Goal: Communication & Community: Answer question/provide support

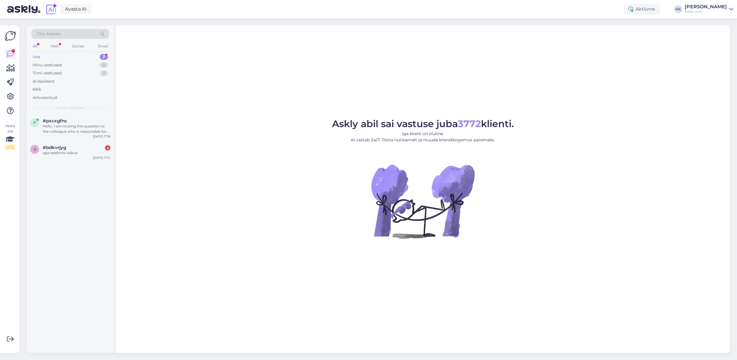
click at [58, 56] on div "Uus 2" at bounding box center [70, 57] width 78 height 8
click at [59, 154] on div "aga telefonis vaikus" at bounding box center [77, 152] width 68 height 5
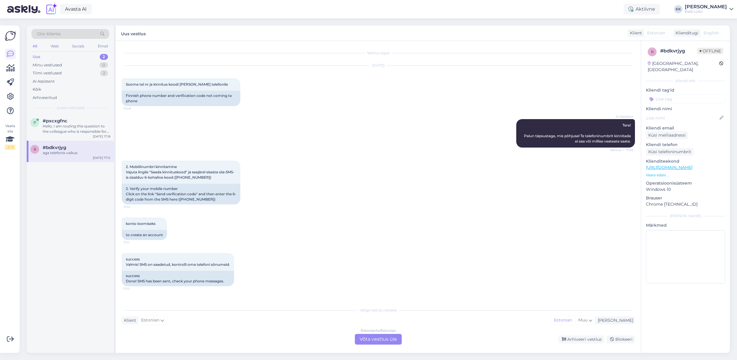
scroll to position [30, 0]
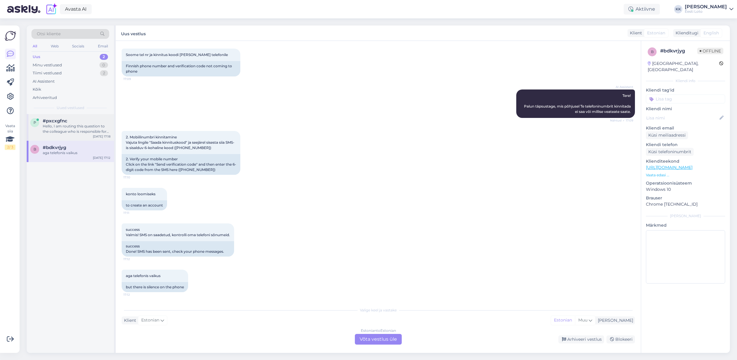
click at [67, 134] on div "Hello, I am routing this question to the colleague who is responsible for this …" at bounding box center [77, 129] width 68 height 11
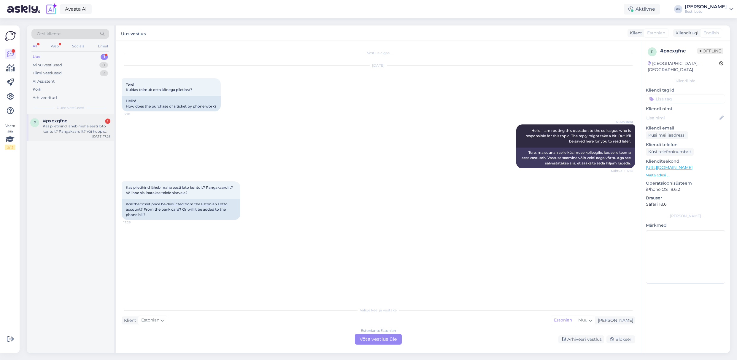
click at [70, 132] on div "Kas piletihind läheb maha eesti loto kontolt? Pangakaardilt? Või hoopis lisatak…" at bounding box center [77, 129] width 68 height 11
click at [387, 338] on div "Estonian to Estonian Võta vestlus üle" at bounding box center [378, 339] width 47 height 11
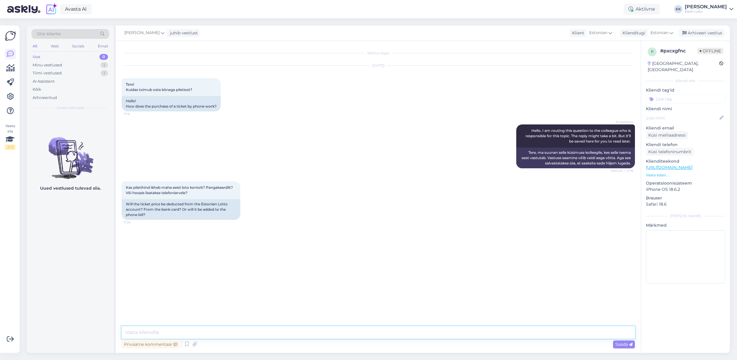
drag, startPoint x: 349, startPoint y: 331, endPoint x: 338, endPoint y: 331, distance: 11.3
click at [349, 331] on textarea at bounding box center [378, 333] width 513 height 12
click at [555, 335] on textarea "Tere. Piletihind lisandub telefoniarvele." at bounding box center [378, 333] width 513 height 12
paste textarea "Tere Teavitame Teid, et [PERSON_NAME] e-rahakoti jääk on kantud Teie arveldusar…"
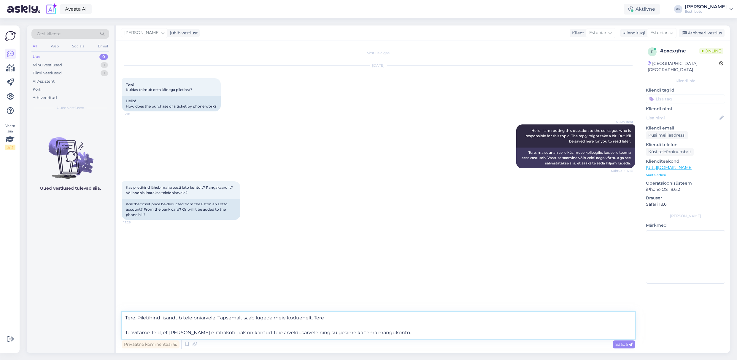
drag, startPoint x: 408, startPoint y: 333, endPoint x: 147, endPoint y: 329, distance: 261.3
click at [147, 329] on textarea "Tere. Piletihind lisandub telefoniarvele. Täpsemalt saab lugeda meie koduehelt:…" at bounding box center [378, 325] width 513 height 27
paste textarea "[URL][DOMAIN_NAME][PERSON_NAME]"
type textarea "Tere. Piletihind lisandub telefoniarvele. Täpsemalt saab lugeda meie koduehelt:…"
click at [620, 344] on span "Saada" at bounding box center [623, 344] width 17 height 5
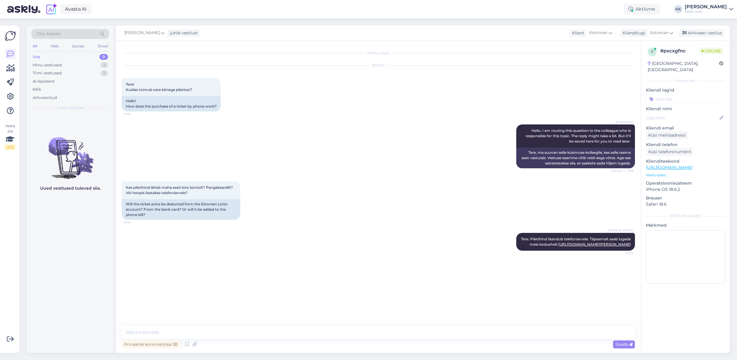
click at [672, 95] on input at bounding box center [685, 99] width 79 height 9
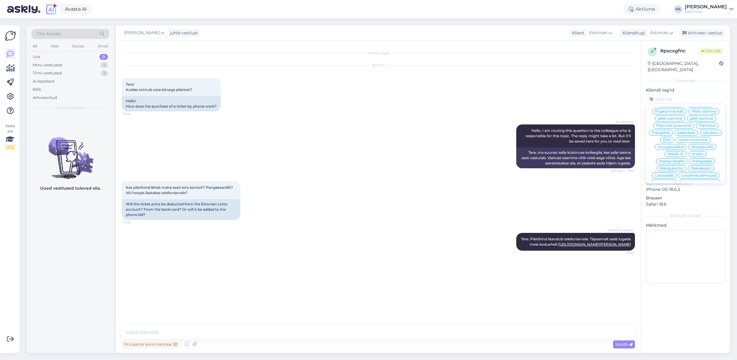
scroll to position [155, 0]
click at [703, 151] on span "M-loto" at bounding box center [697, 153] width 12 height 4
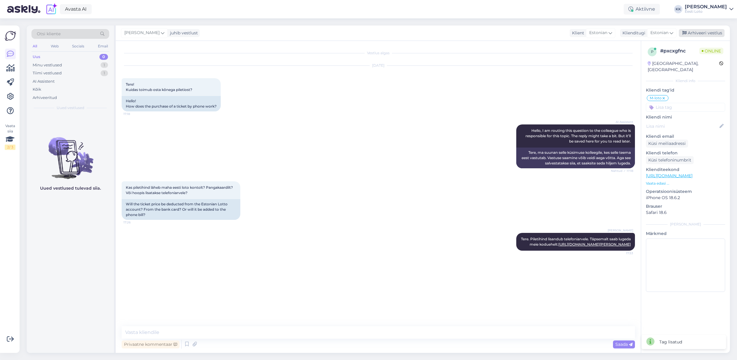
click at [702, 31] on div "Arhiveeri vestlus" at bounding box center [702, 33] width 46 height 8
click at [57, 73] on div "Tiimi vestlused" at bounding box center [47, 73] width 29 height 6
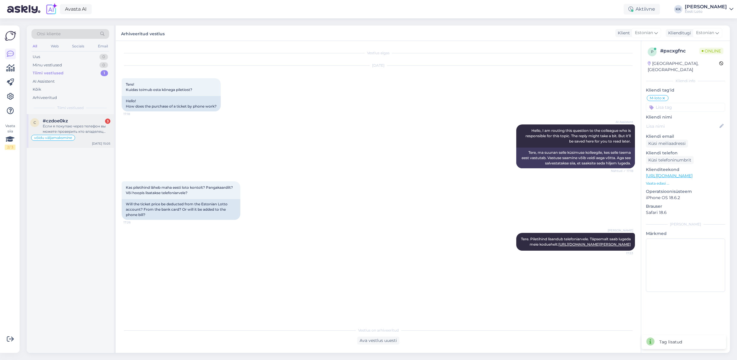
click at [74, 130] on div "Если я покупаю через телефон вы можете проверить кто владелец договора [PERSON_…" at bounding box center [77, 129] width 68 height 11
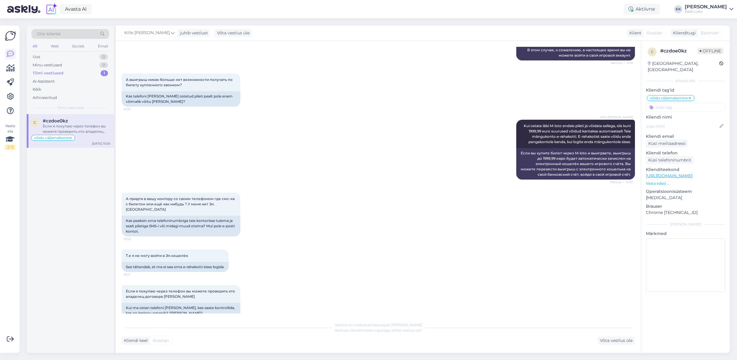
scroll to position [725, 0]
